Goal: Task Accomplishment & Management: Manage account settings

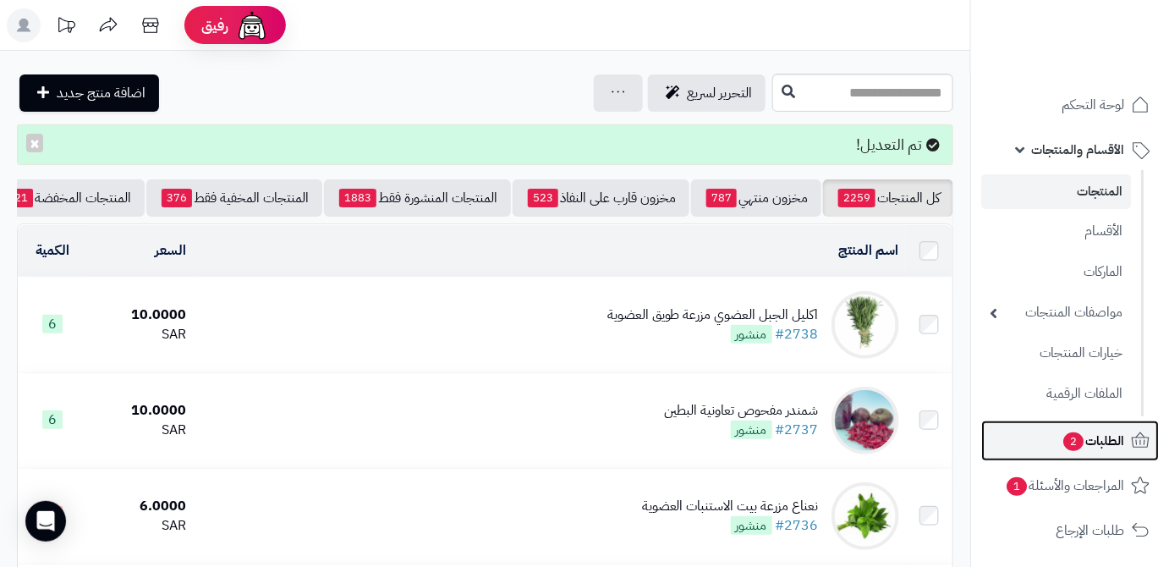
click at [1056, 423] on link "الطلبات 2" at bounding box center [1070, 440] width 178 height 41
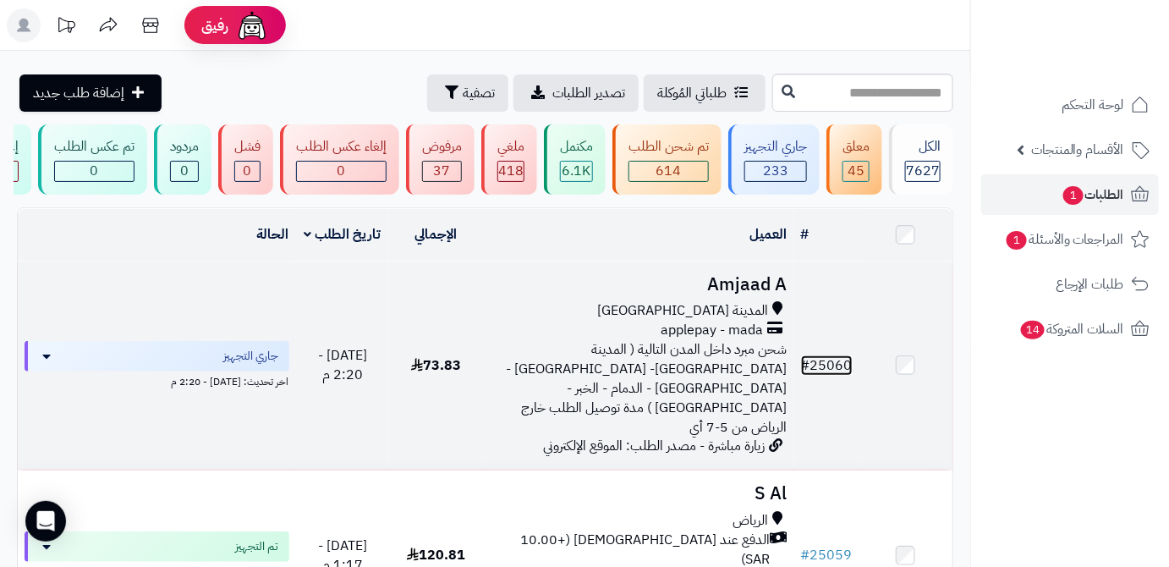
click at [849, 357] on link "# 25060" at bounding box center [827, 365] width 52 height 20
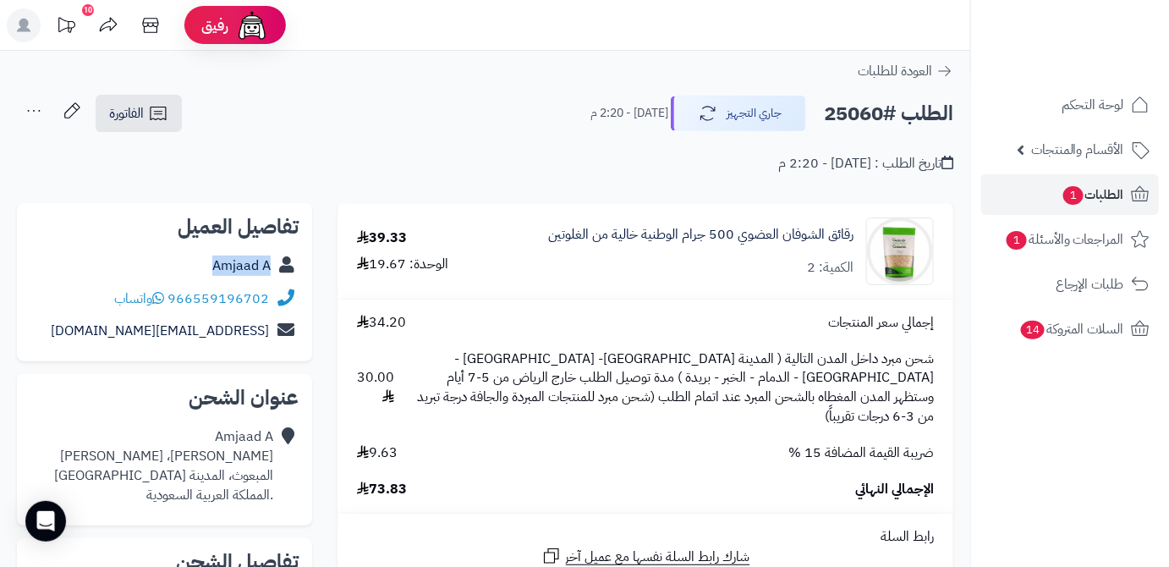
drag, startPoint x: 211, startPoint y: 271, endPoint x: 272, endPoint y: 278, distance: 62.2
click at [272, 278] on div "Amjaad A" at bounding box center [164, 266] width 268 height 33
copy link "Amjaad A"
drag, startPoint x: 169, startPoint y: 296, endPoint x: 285, endPoint y: 305, distance: 116.2
click at [285, 305] on div "966559196702 واتساب" at bounding box center [164, 299] width 268 height 33
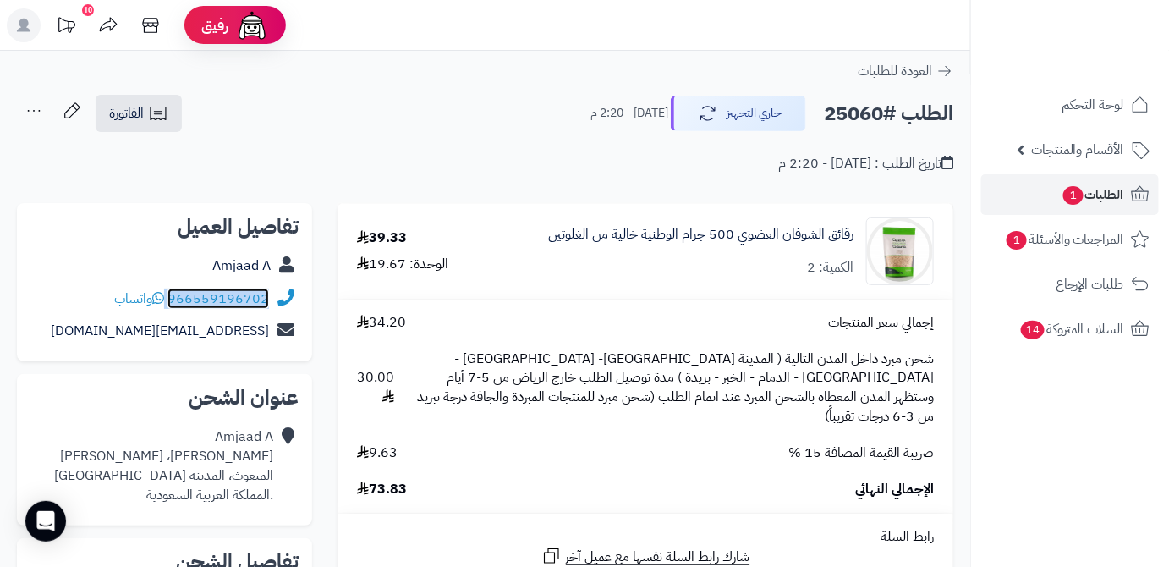
copy div "966559196702"
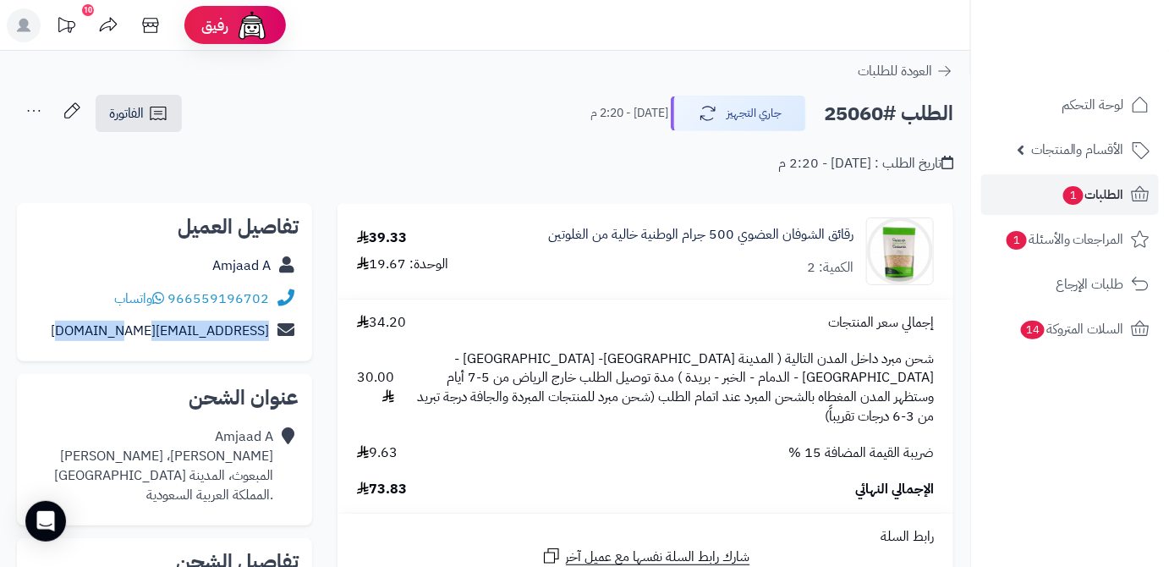
drag, startPoint x: 83, startPoint y: 332, endPoint x: 271, endPoint y: 355, distance: 189.3
click at [271, 355] on div "تفاصيل العميل Amjaad A 966559196702 واتساب [EMAIL_ADDRESS][DOMAIN_NAME]" at bounding box center [164, 282] width 295 height 159
copy link "[EMAIL_ADDRESS][DOMAIN_NAME]"
click at [275, 480] on div "Amjaad A [PERSON_NAME]، [PERSON_NAME] المبعوث، المدينة [GEOGRAPHIC_DATA] .الممل…" at bounding box center [164, 465] width 268 height 91
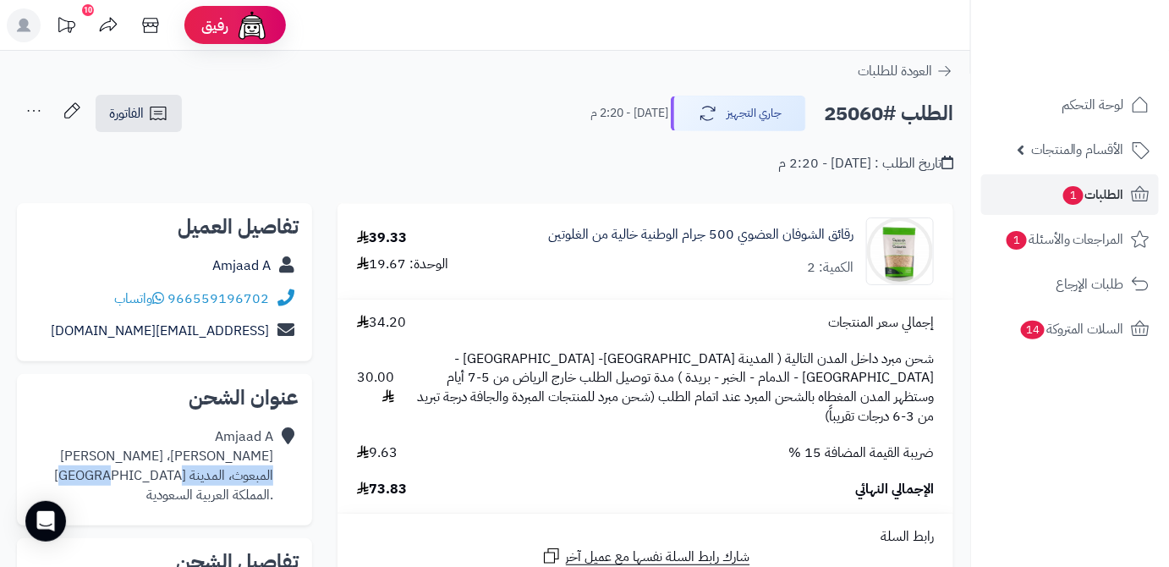
drag, startPoint x: 135, startPoint y: 477, endPoint x: 272, endPoint y: 481, distance: 138.0
click at [272, 481] on div "Amjaad A [PERSON_NAME]، [PERSON_NAME] المبعوث، المدينة [GEOGRAPHIC_DATA] .الممل…" at bounding box center [164, 465] width 268 height 91
copy div "المبعوث، المدينة [GEOGRAPHIC_DATA]"
click at [860, 115] on h2 "الطلب #25060" at bounding box center [888, 113] width 129 height 35
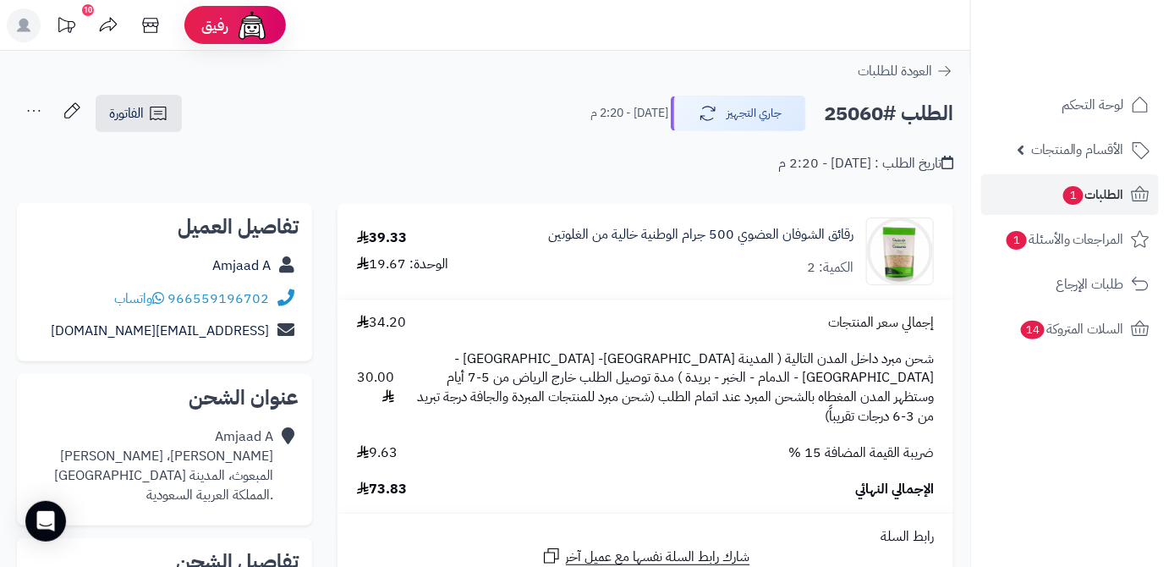
copy h2 "25060"
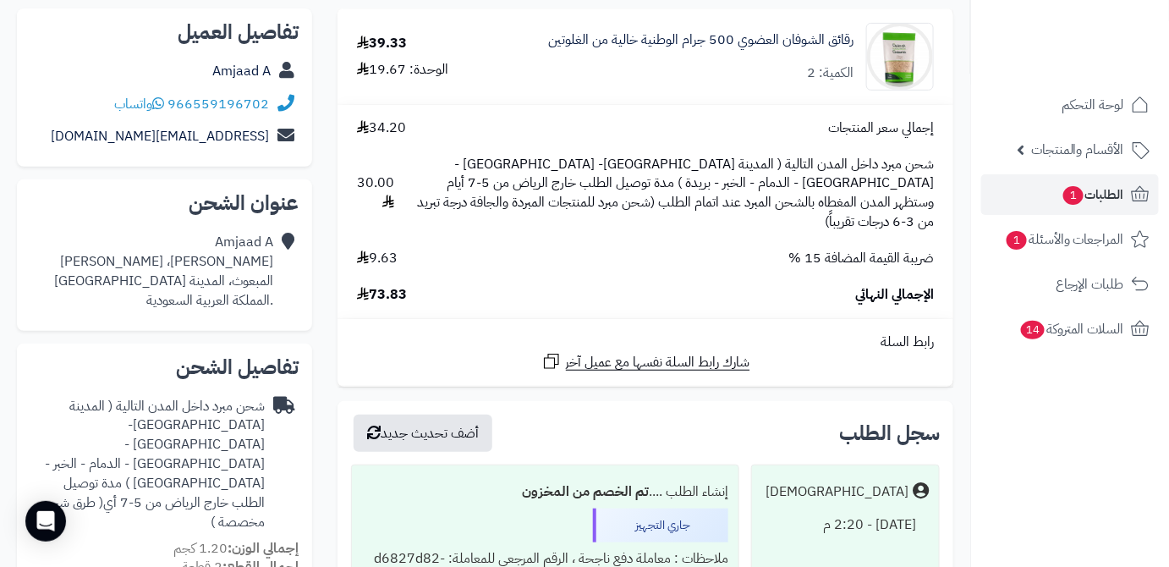
scroll to position [230, 0]
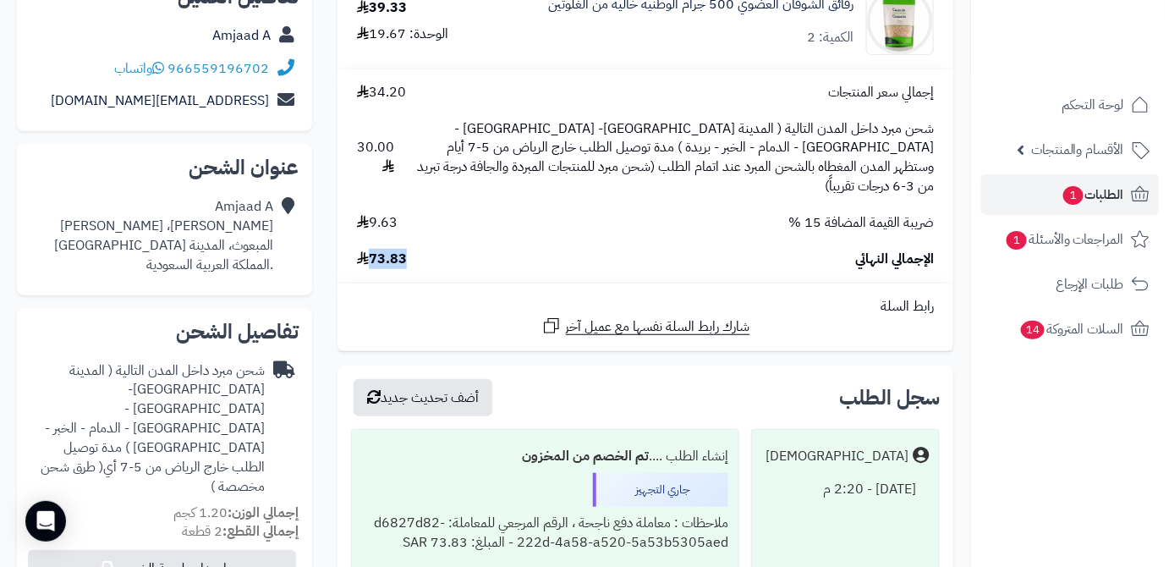
drag, startPoint x: 367, startPoint y: 237, endPoint x: 410, endPoint y: 250, distance: 45.2
click at [410, 250] on td "إجمالي سعر المنتجات 34.20 شحن مبرد داخل المدن التالية ( المدينة المنورة- [GEOGR…" at bounding box center [646, 175] width 616 height 213
copy span "73.83"
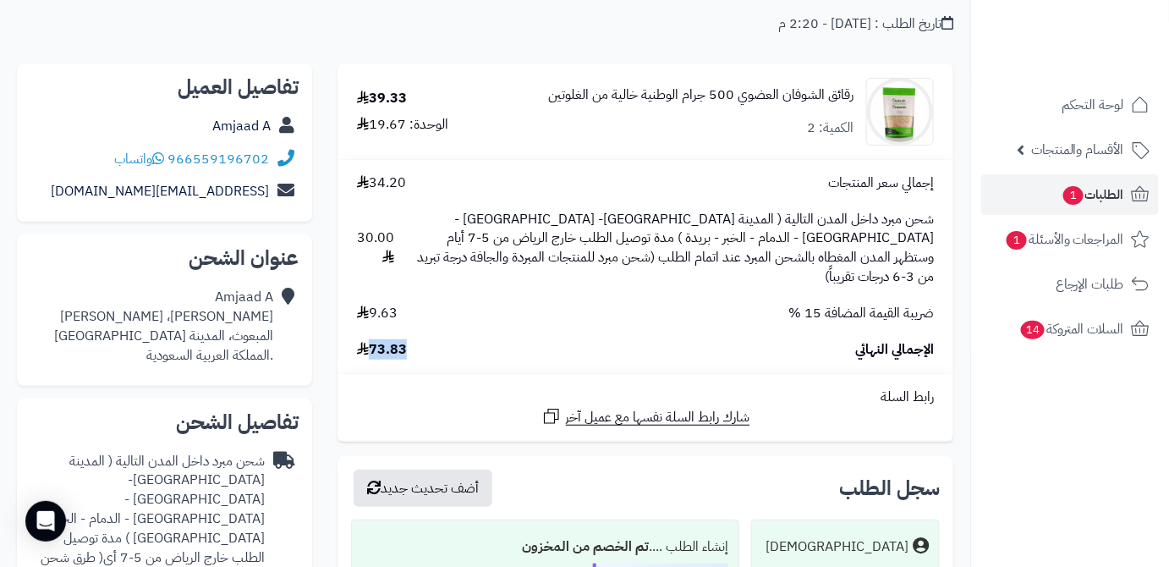
scroll to position [0, 0]
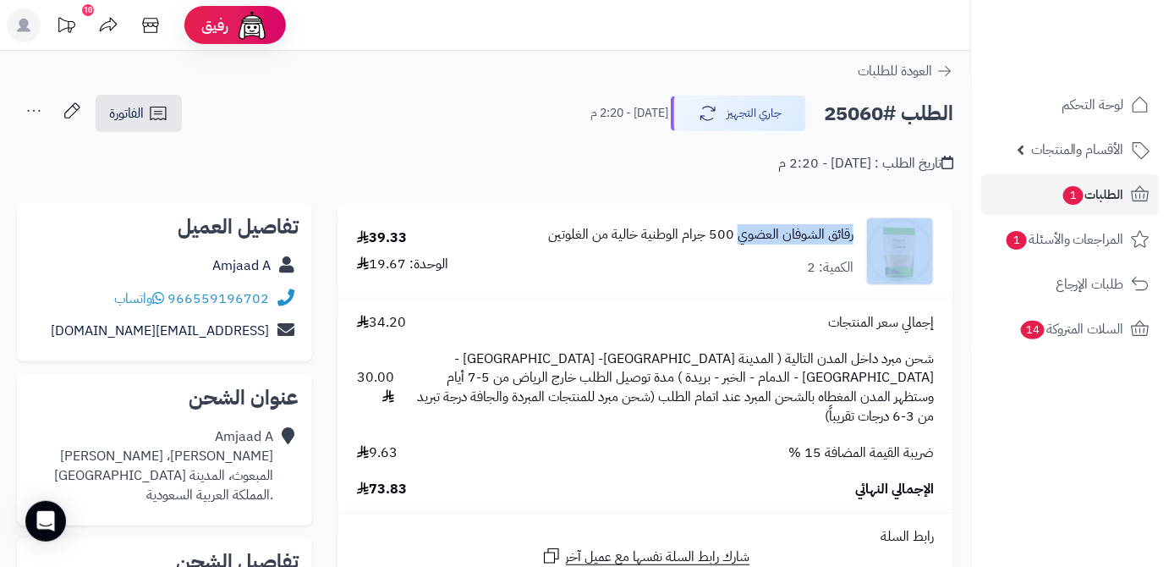
drag, startPoint x: 860, startPoint y: 231, endPoint x: 738, endPoint y: 239, distance: 122.1
click at [738, 239] on div "رقائق الشوفان العضوي 500 جرام الوطنية خالية من الغلوتين الكمية: 2" at bounding box center [726, 251] width 442 height 68
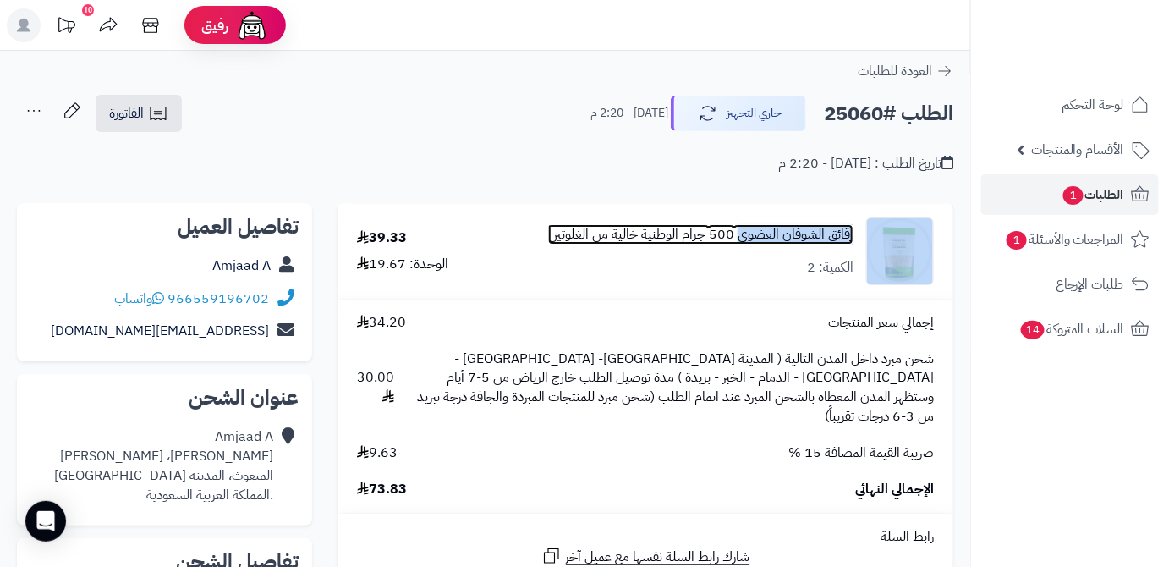
copy div "رقائق الشوفان العضوي"
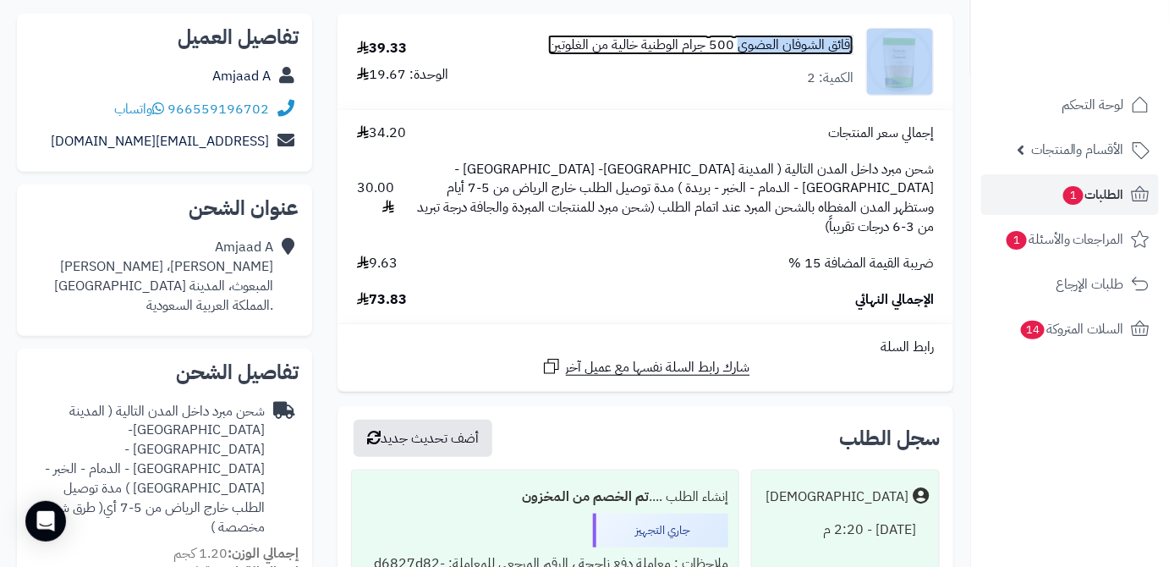
scroll to position [230, 0]
